Goal: Task Accomplishment & Management: Complete application form

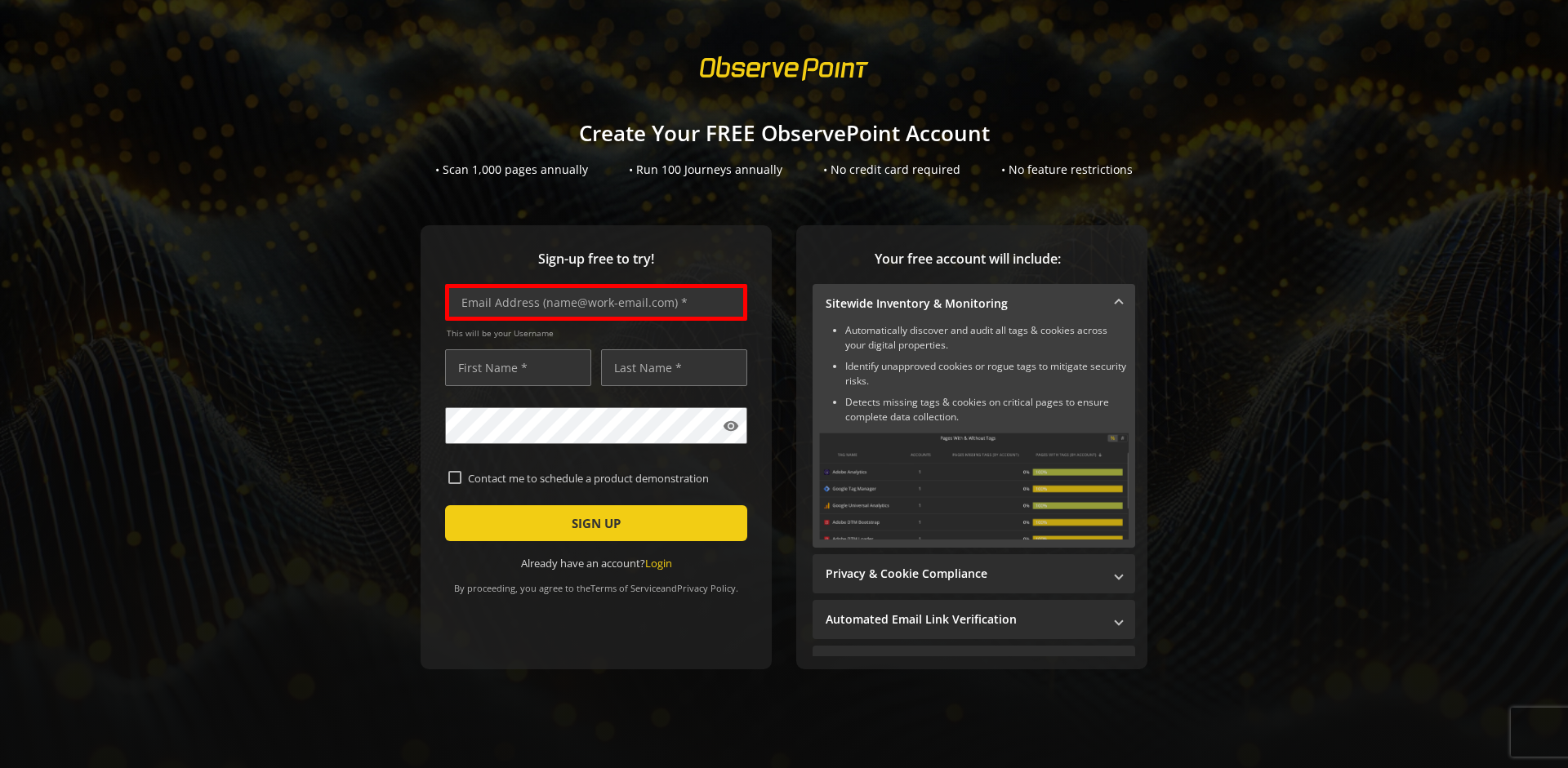
click at [592, 302] on input "text" at bounding box center [596, 302] width 302 height 36
type input "[EMAIL_ADDRESS][DOMAIN_NAME]"
click at [513, 367] on input "text" at bounding box center [518, 367] width 147 height 36
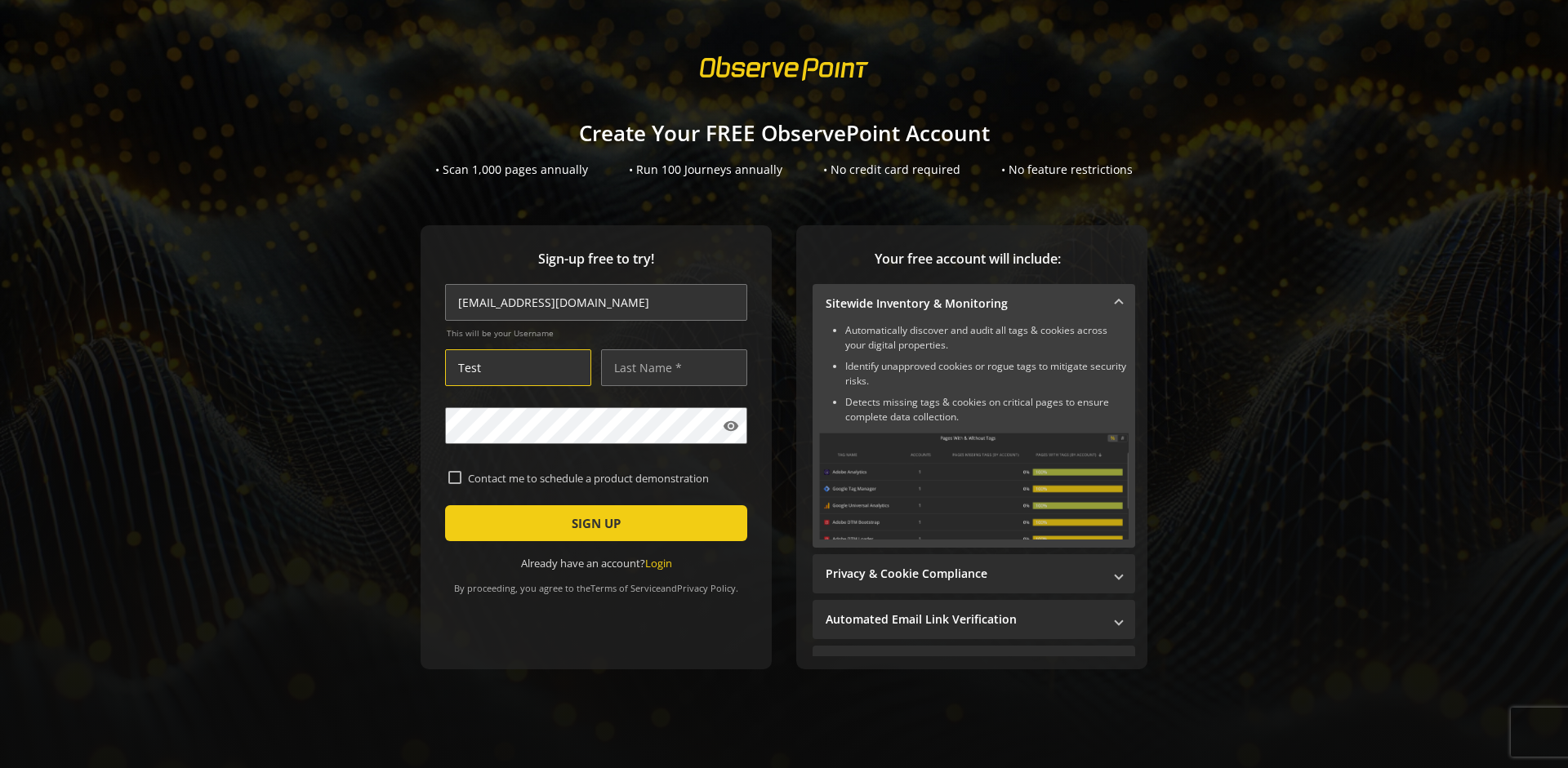
type input "Test"
click at [670, 367] on input "text" at bounding box center [674, 367] width 147 height 36
type input "Test"
click at [592, 523] on span "SIGN UP" at bounding box center [595, 523] width 49 height 30
